Goal: Transaction & Acquisition: Purchase product/service

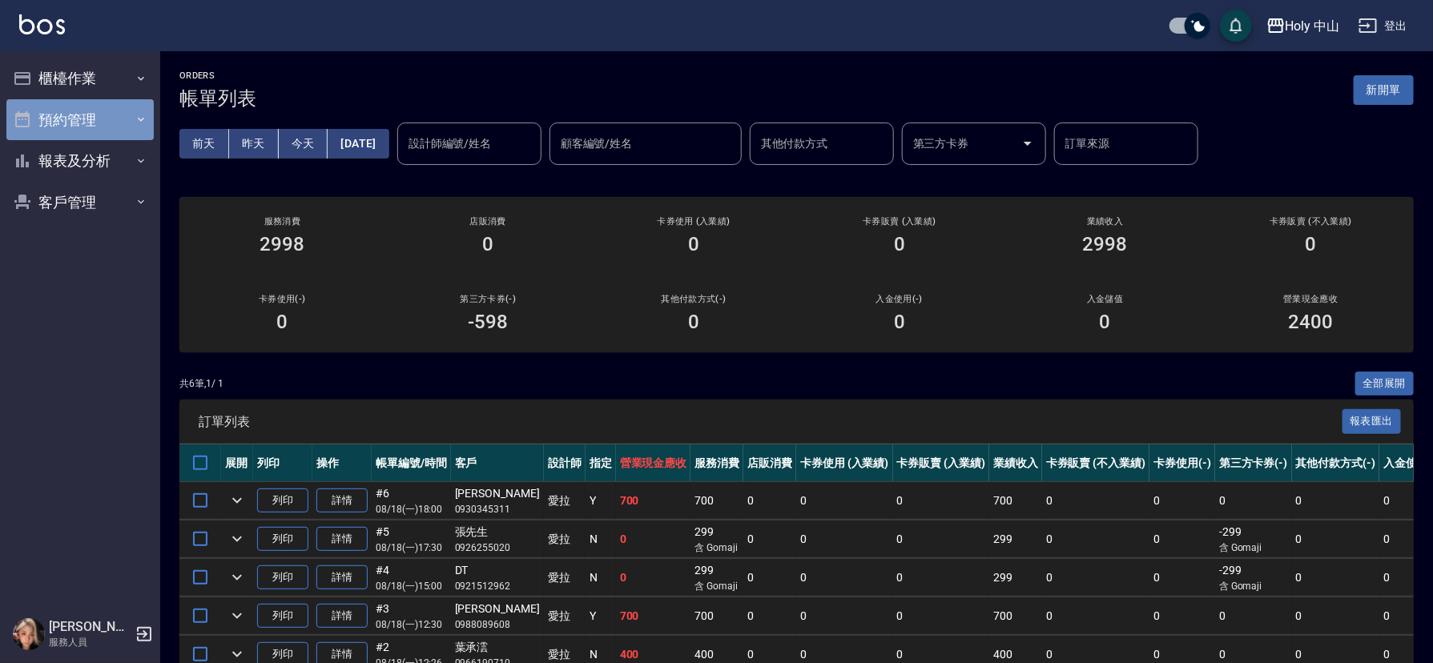
click at [121, 107] on button "預約管理" at bounding box center [79, 120] width 147 height 42
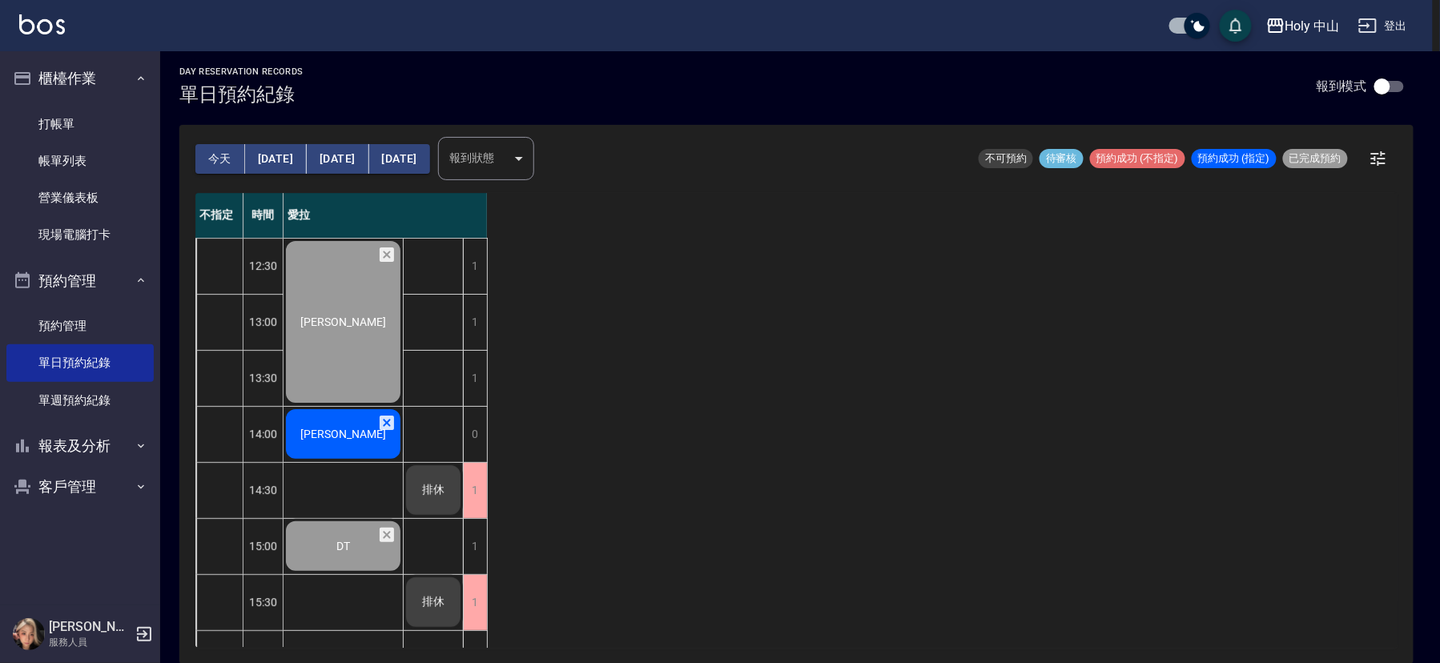
scroll to position [561, 0]
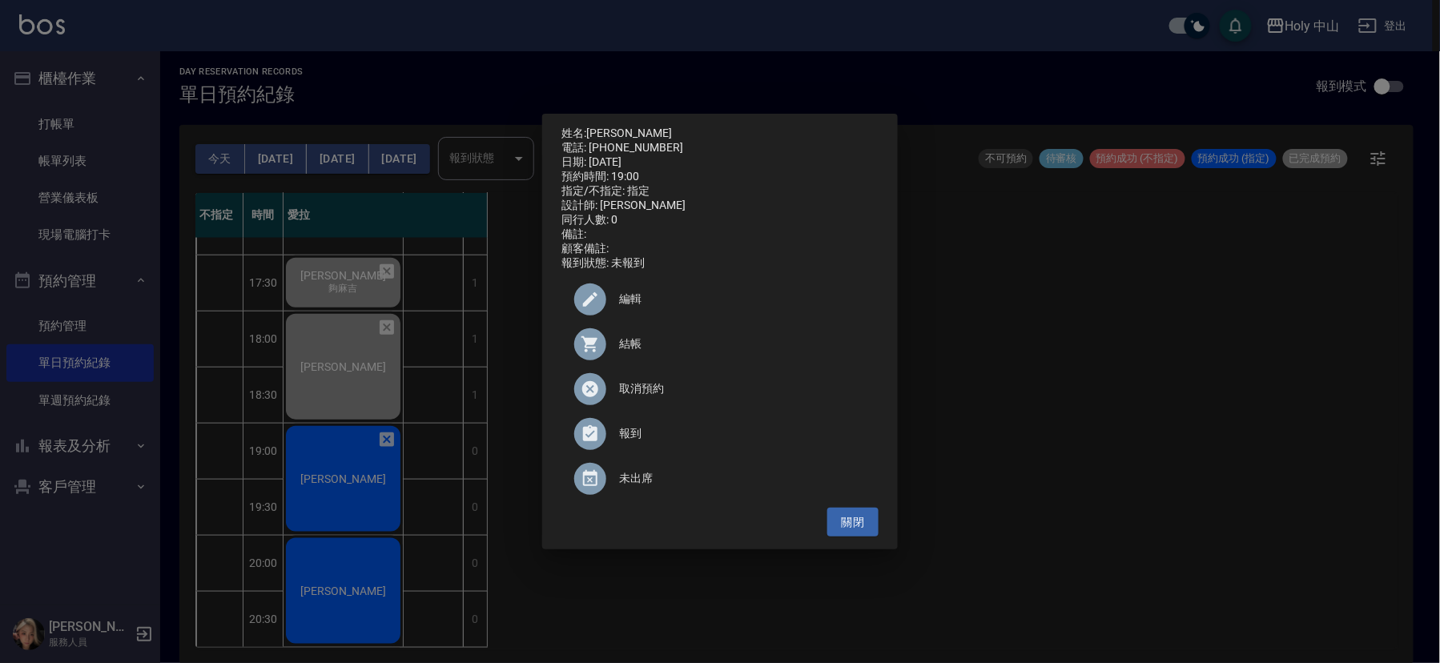
click at [632, 349] on span "結帳" at bounding box center [742, 344] width 247 height 17
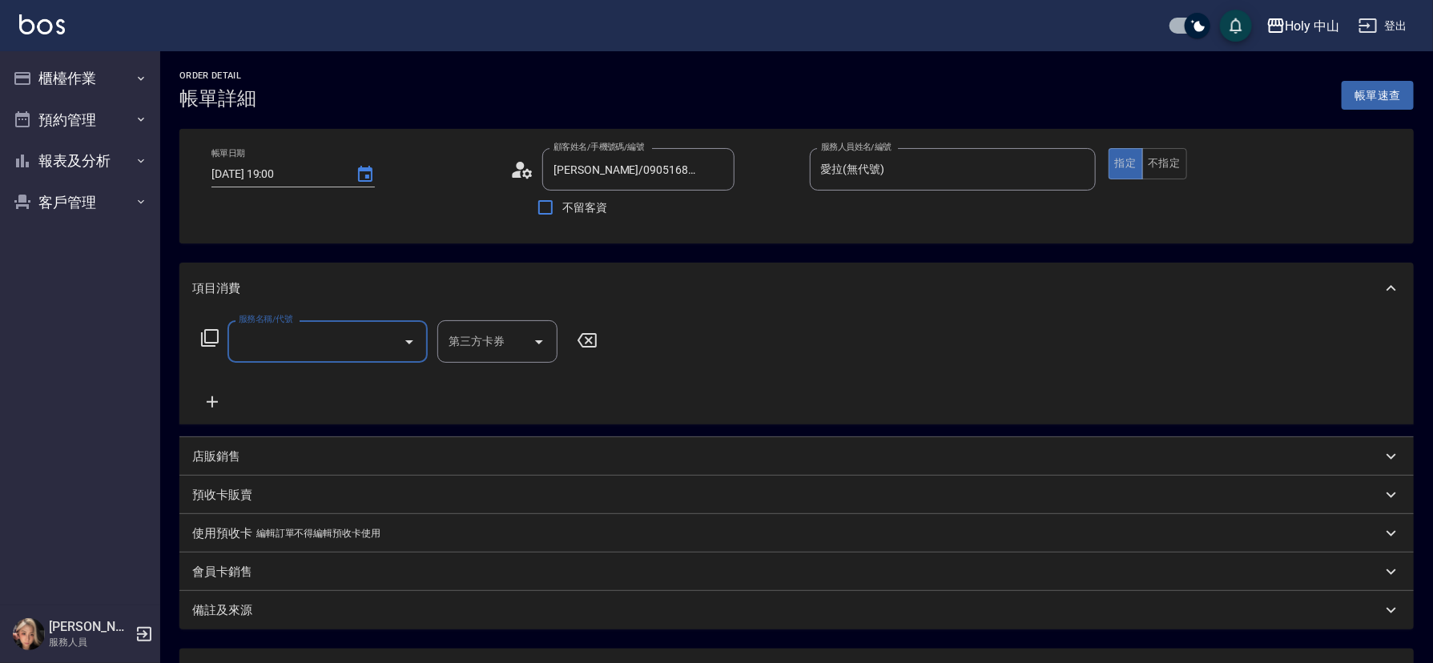
click at [332, 346] on input "服務名稱/代號" at bounding box center [316, 342] width 162 height 28
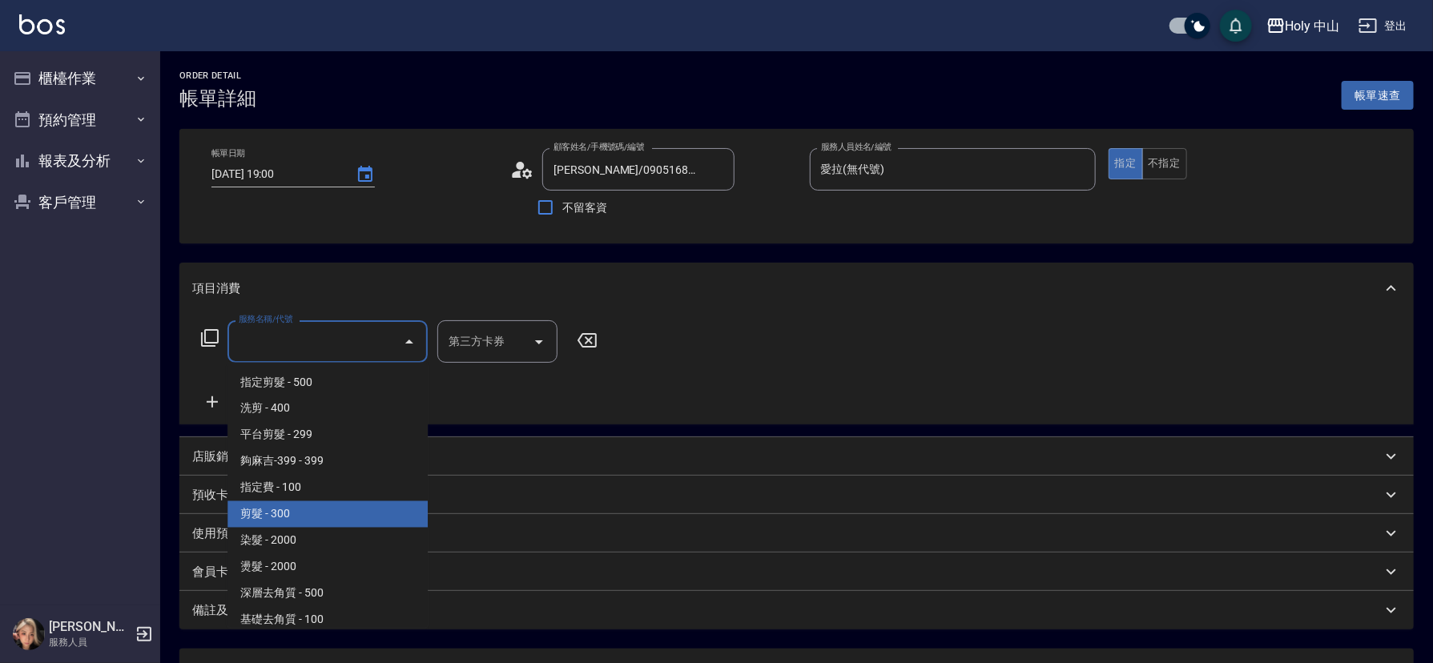
click at [319, 512] on span "剪髮 - 300" at bounding box center [327, 514] width 200 height 26
type input "剪髮(C02)"
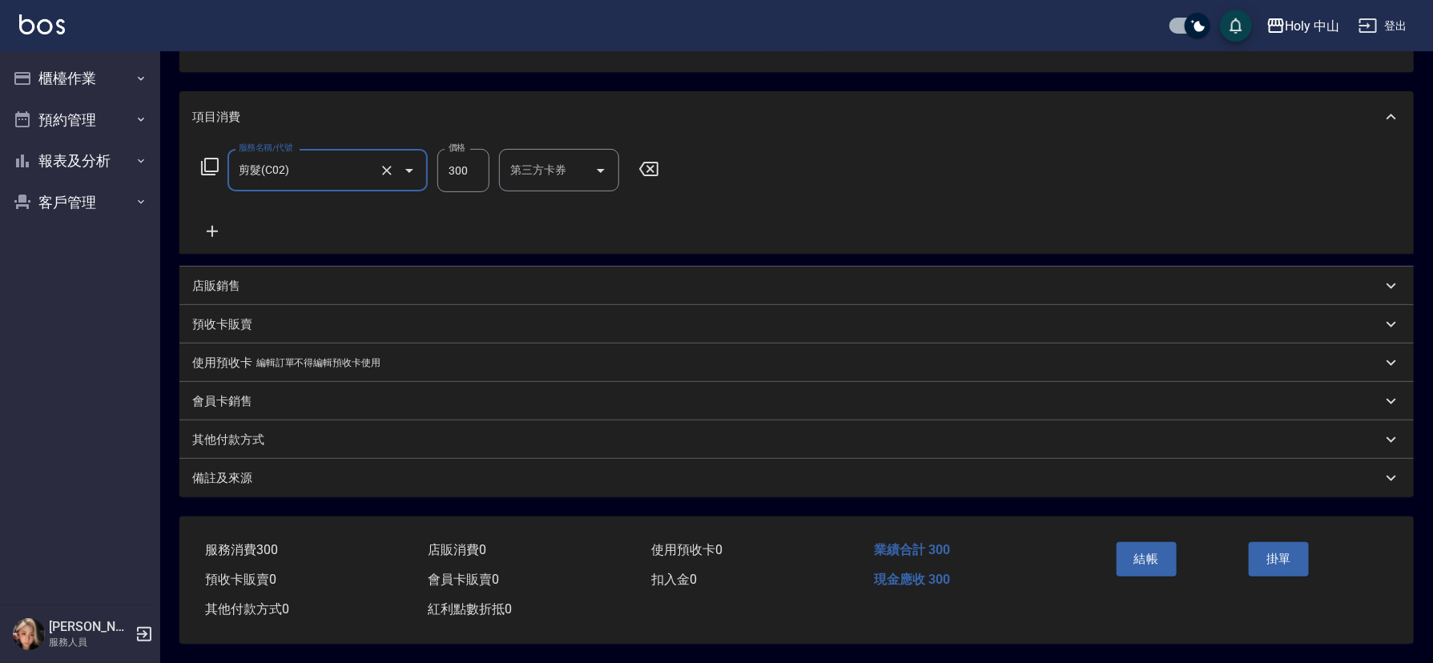
scroll to position [177, 0]
click at [947, 472] on div "備註及來源" at bounding box center [786, 478] width 1189 height 17
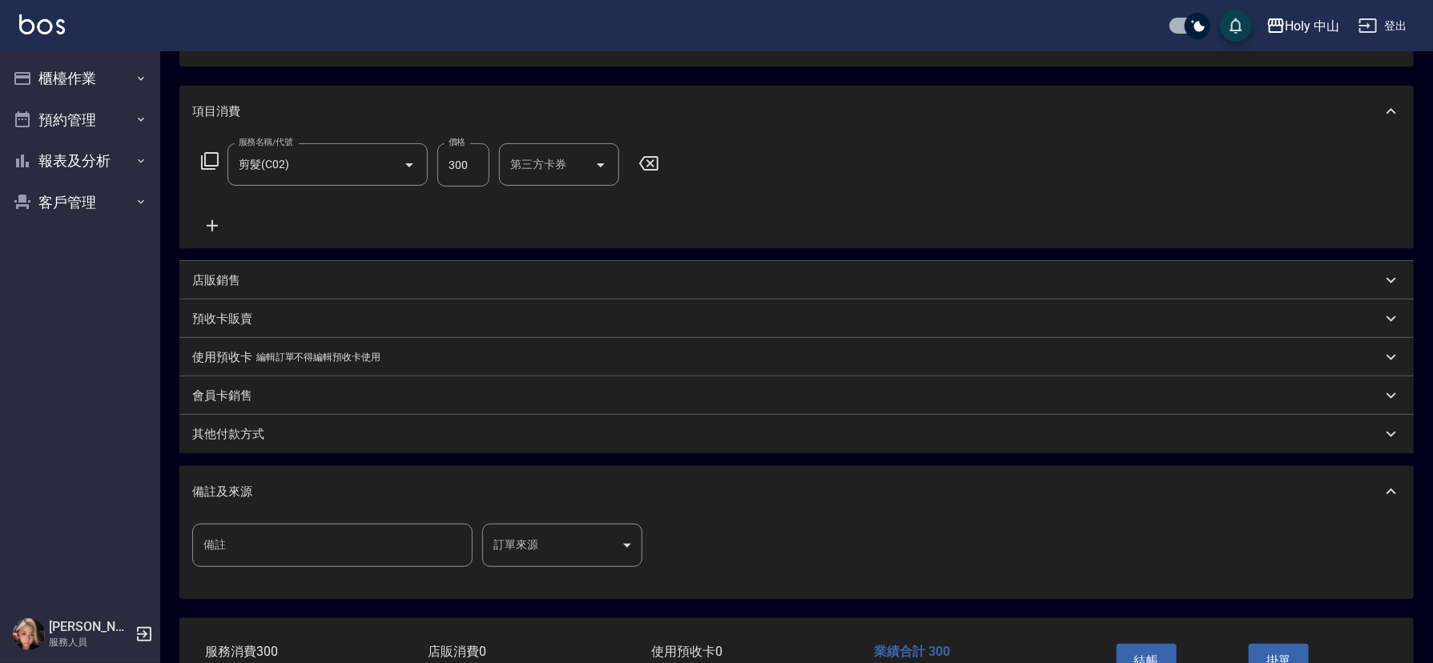
click at [508, 540] on body "Holy 中山 登出 櫃檯作業 打帳單 帳單列表 營業儀表板 現場電腦打卡 預約管理 預約管理 單日預約紀錄 單週預約紀錄 報表及分析 報表目錄 店家日報表 …" at bounding box center [716, 294] width 1433 height 942
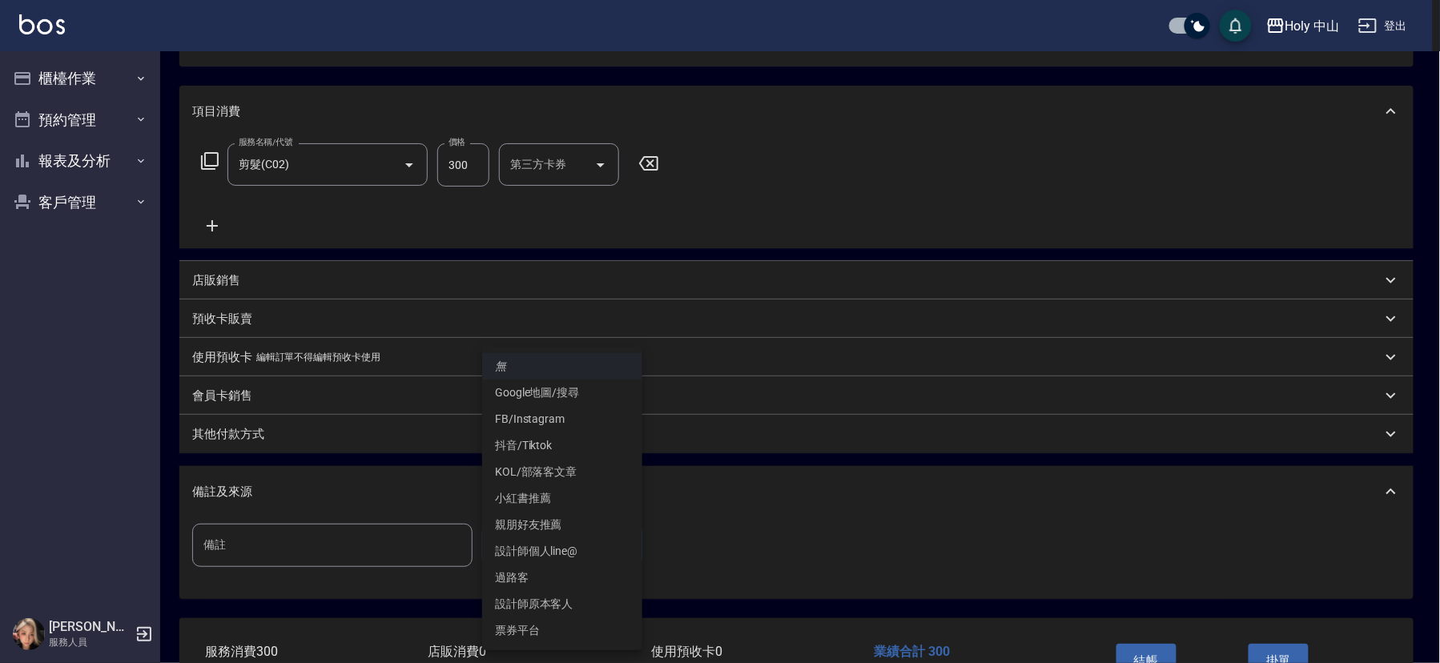
click at [555, 578] on li "過路客" at bounding box center [562, 578] width 160 height 26
type input "過路客"
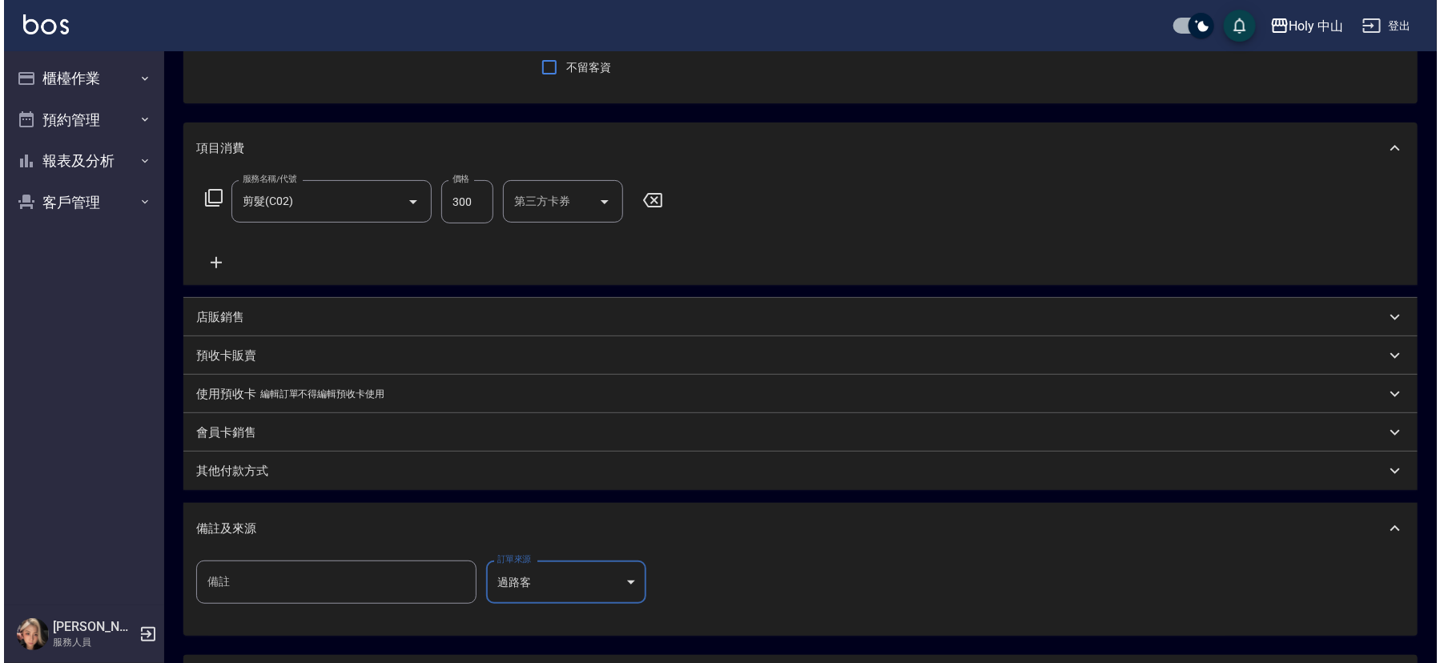
scroll to position [284, 0]
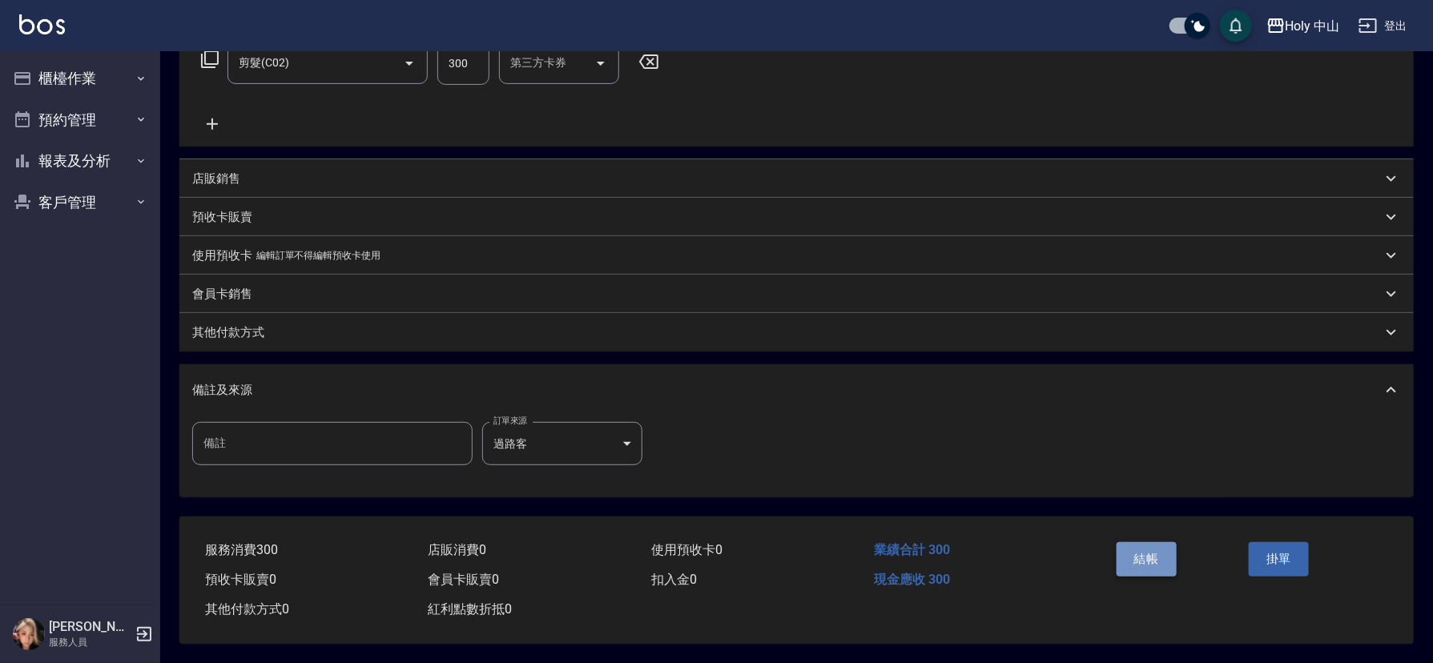
click at [1135, 552] on button "結帳" at bounding box center [1146, 559] width 60 height 34
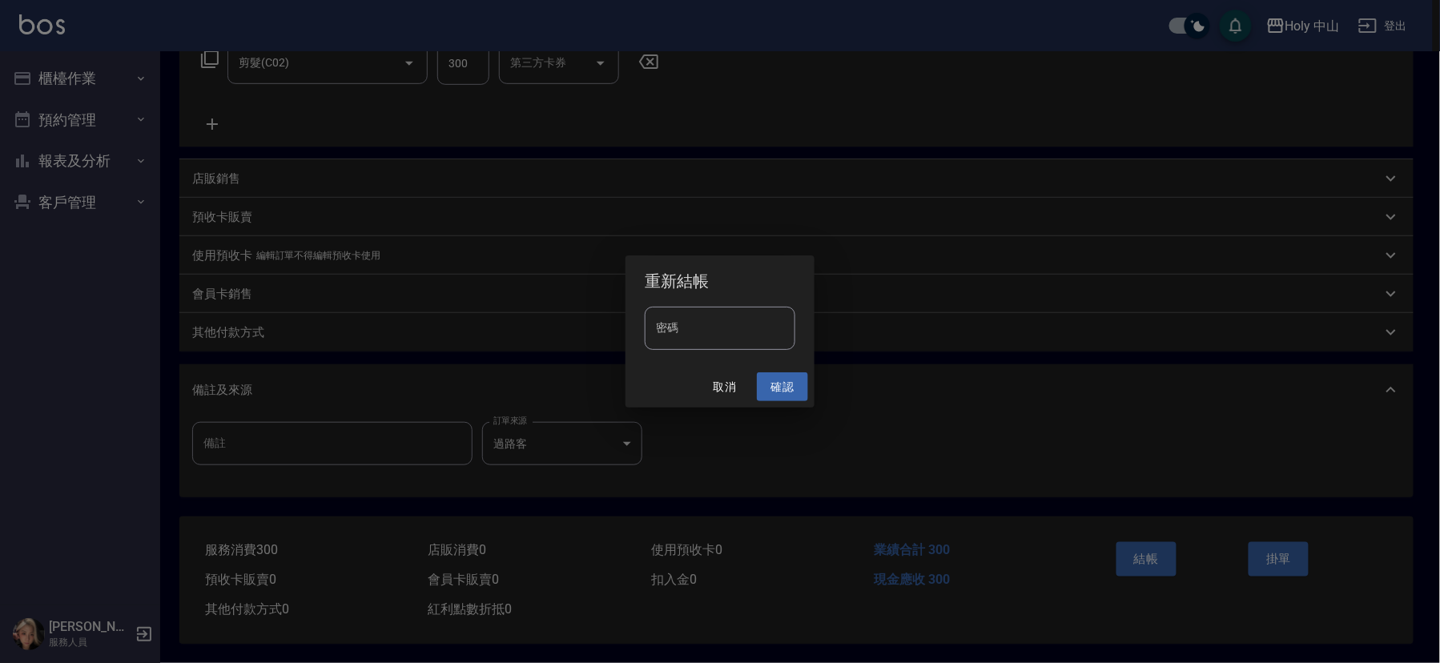
click at [768, 376] on button "確認" at bounding box center [782, 387] width 51 height 30
